Goal: Task Accomplishment & Management: Manage account settings

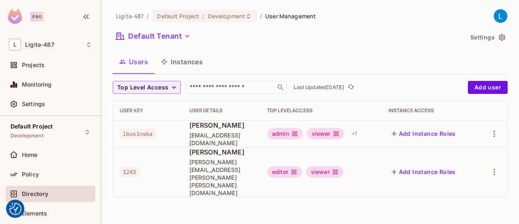
click at [176, 61] on button "Instances" at bounding box center [182, 62] width 55 height 20
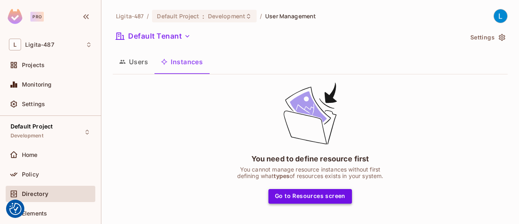
click at [320, 193] on button "Go to Resources screen" at bounding box center [311, 196] width 84 height 15
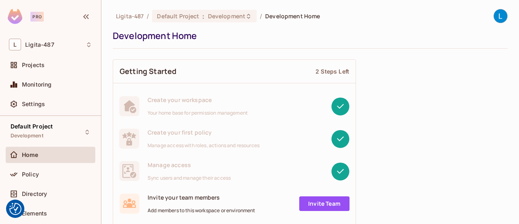
click at [34, 158] on div "Home" at bounding box center [50, 155] width 83 height 10
click at [41, 85] on span "Monitoring" at bounding box center [37, 84] width 30 height 6
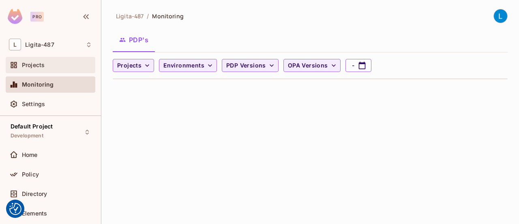
click at [48, 66] on div "Projects" at bounding box center [57, 65] width 70 height 6
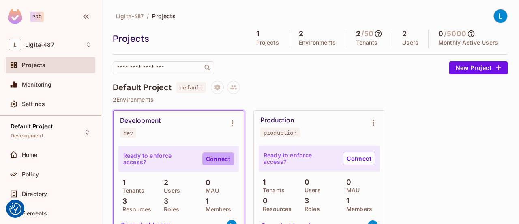
click at [213, 159] on link "Connect" at bounding box center [218, 158] width 32 height 13
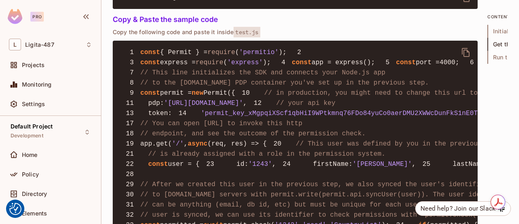
scroll to position [487, 0]
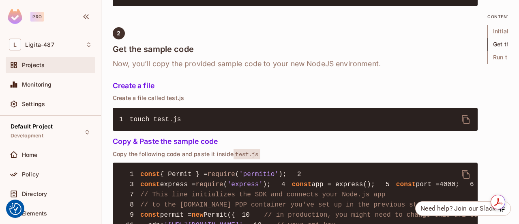
click at [38, 58] on div "Projects" at bounding box center [51, 65] width 90 height 16
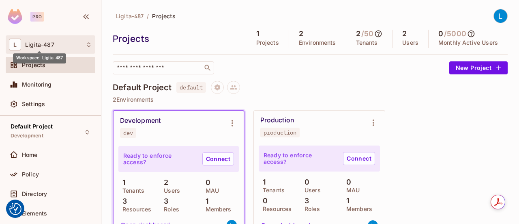
click at [41, 46] on span "Ligita-487" at bounding box center [39, 44] width 29 height 6
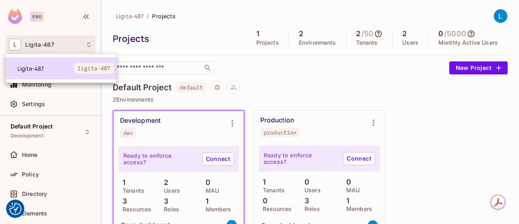
click at [37, 66] on span "Ligita-487" at bounding box center [45, 69] width 57 height 8
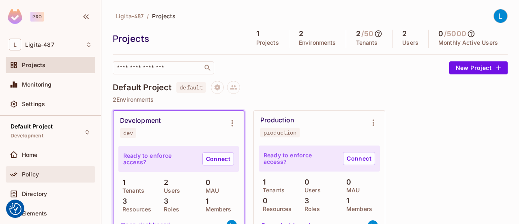
click at [57, 176] on div "Policy" at bounding box center [57, 174] width 70 height 6
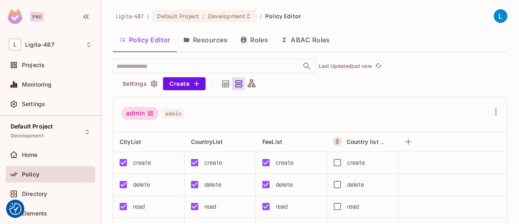
click at [219, 40] on button "Resources" at bounding box center [205, 40] width 57 height 20
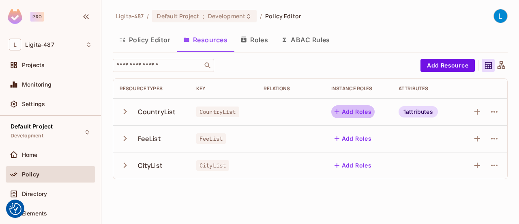
click at [358, 112] on button "Add Roles" at bounding box center [353, 111] width 44 height 13
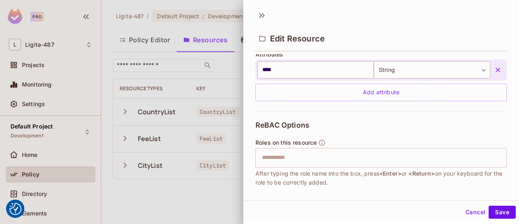
scroll to position [246, 0]
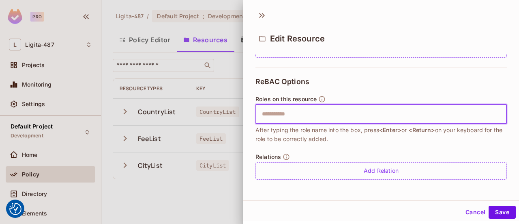
click at [339, 112] on input "text" at bounding box center [380, 114] width 246 height 16
type input "*****"
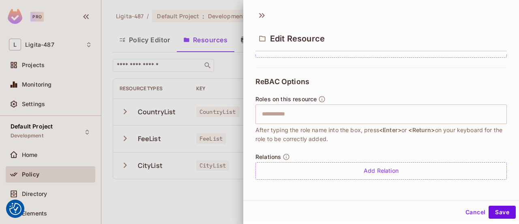
click at [322, 127] on span "After typing the role name into the box, press <Enter> or <Return> on your keyb…" at bounding box center [382, 134] width 252 height 18
click at [292, 112] on input "text" at bounding box center [380, 114] width 246 height 16
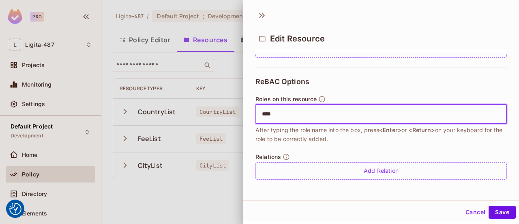
type input "*****"
click at [489, 210] on button "Save" at bounding box center [502, 211] width 27 height 13
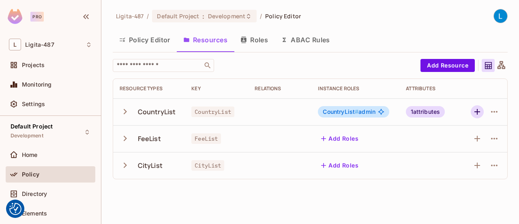
click at [479, 110] on icon "button" at bounding box center [478, 112] width 10 height 10
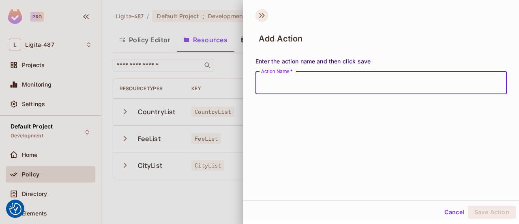
click at [260, 15] on icon at bounding box center [262, 15] width 13 height 13
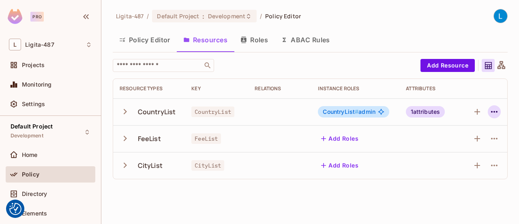
click at [492, 112] on icon "button" at bounding box center [495, 112] width 10 height 10
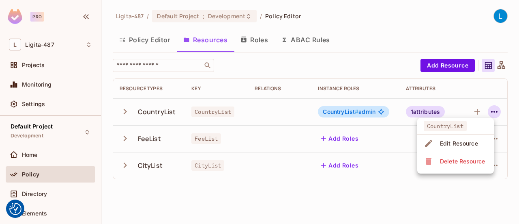
click at [495, 111] on div at bounding box center [259, 112] width 519 height 224
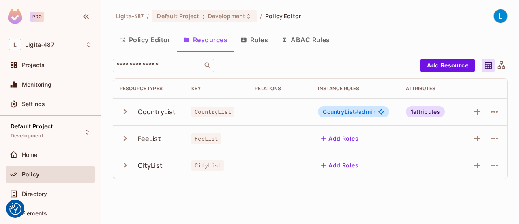
click at [495, 111] on icon "button" at bounding box center [494, 112] width 6 height 2
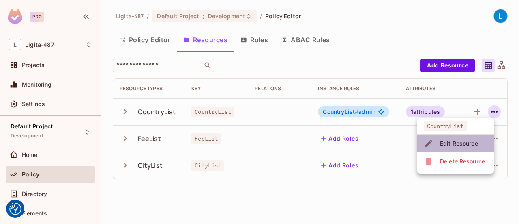
click at [482, 143] on li "Edit Resource" at bounding box center [455, 143] width 77 height 18
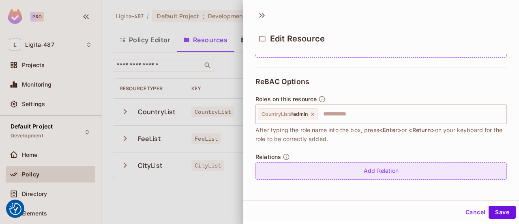
click at [364, 170] on div "Add Relation" at bounding box center [382, 170] width 252 height 17
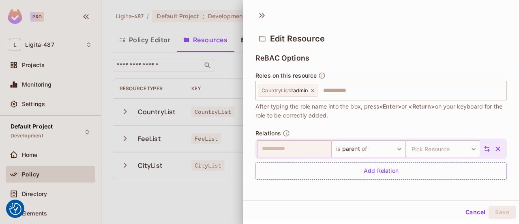
scroll to position [189, 0]
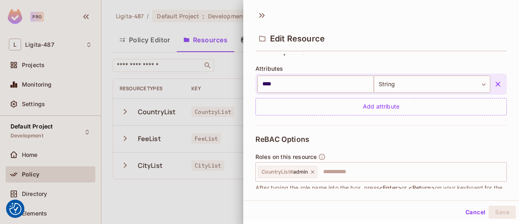
click at [463, 213] on button "Cancel" at bounding box center [475, 211] width 26 height 13
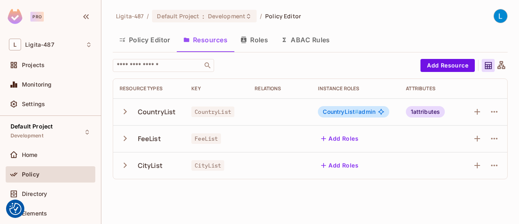
click at [252, 39] on button "Roles" at bounding box center [254, 40] width 41 height 20
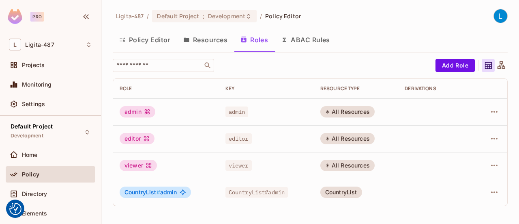
click at [160, 189] on span "CountryList # admin" at bounding box center [151, 192] width 53 height 6
click at [145, 42] on button "Policy Editor" at bounding box center [145, 40] width 64 height 20
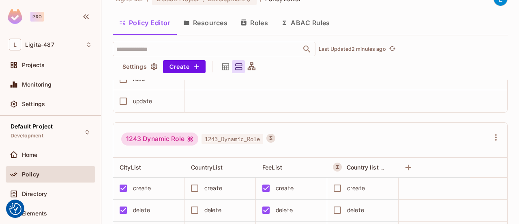
scroll to position [568, 0]
